Goal: Task Accomplishment & Management: Manage account settings

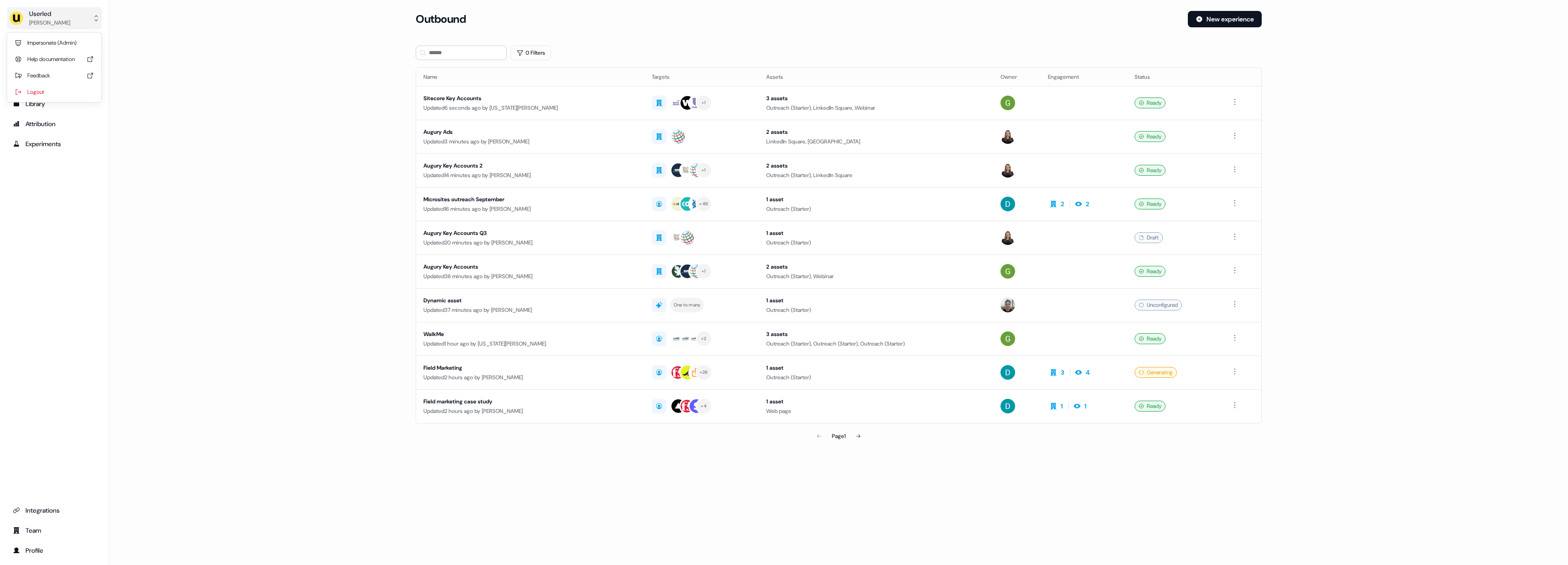
click at [75, 16] on button "Userled [PERSON_NAME]" at bounding box center [54, 18] width 94 height 22
click at [69, 41] on div "Impersonate (Admin)" at bounding box center [54, 43] width 86 height 16
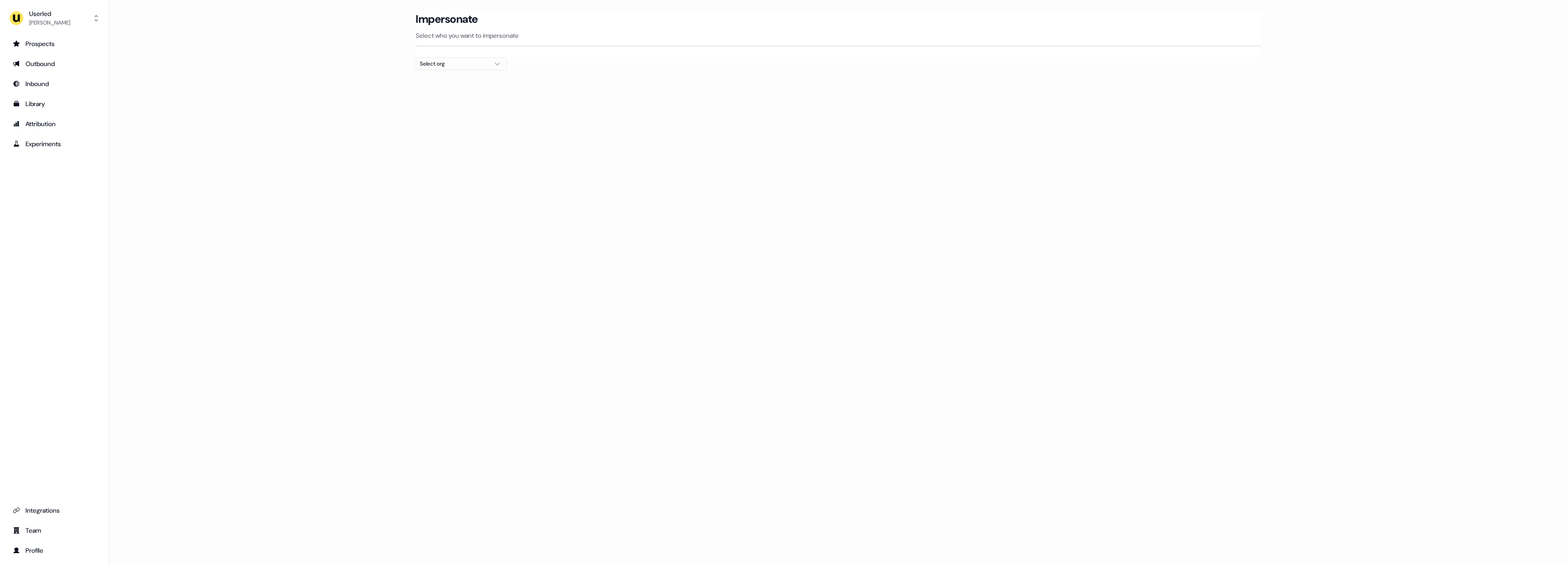
click at [426, 69] on button "Select org" at bounding box center [461, 63] width 91 height 13
type input "****"
click at [440, 100] on div "ADvendio" at bounding box center [461, 97] width 90 height 15
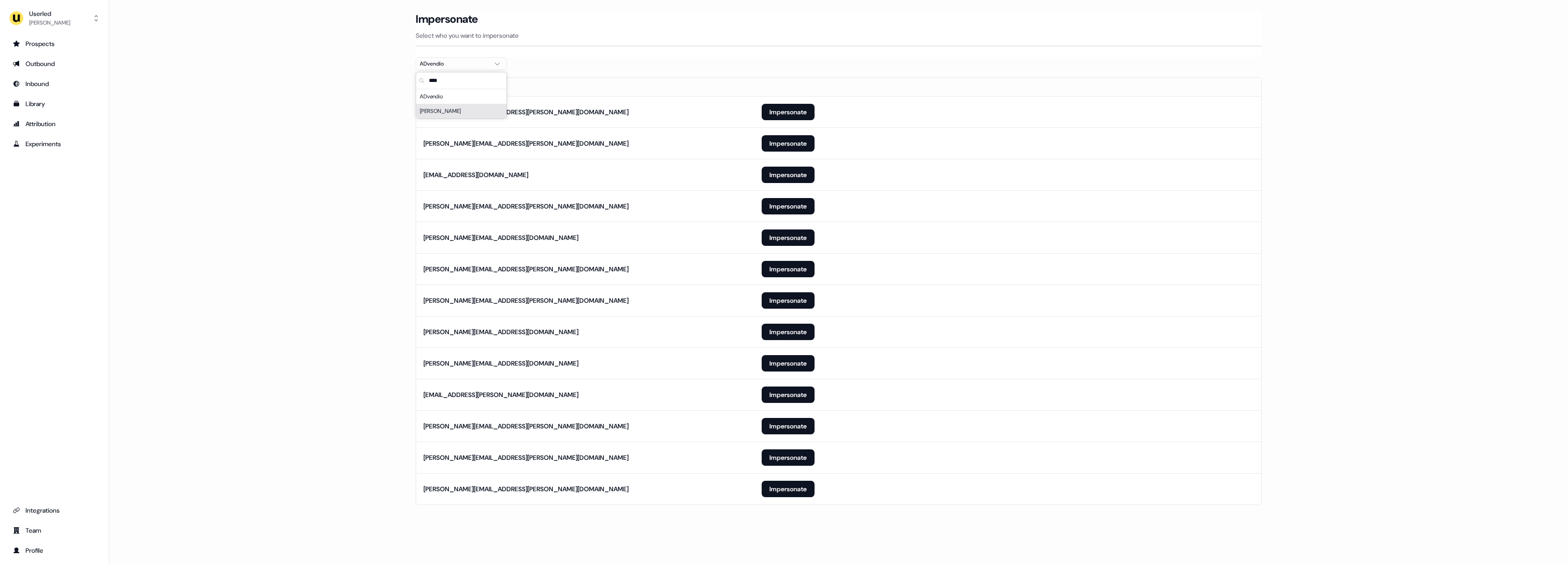
click at [357, 348] on main "Loading... Impersonate Select who you want to impersonate ADvendio Email [PERSO…" at bounding box center [839, 271] width 1458 height 519
click at [792, 492] on button "Impersonate" at bounding box center [788, 489] width 53 height 16
